Goal: Communication & Community: Ask a question

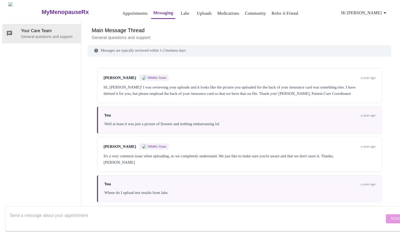
scroll to position [1310, 0]
